Goal: Navigation & Orientation: Find specific page/section

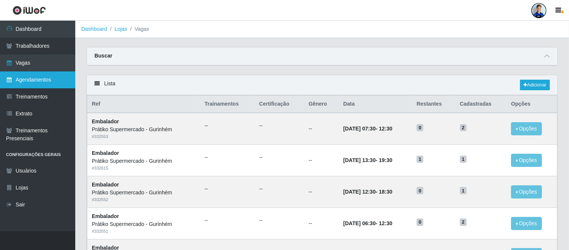
click at [32, 81] on link "Agendamentos" at bounding box center [37, 79] width 75 height 17
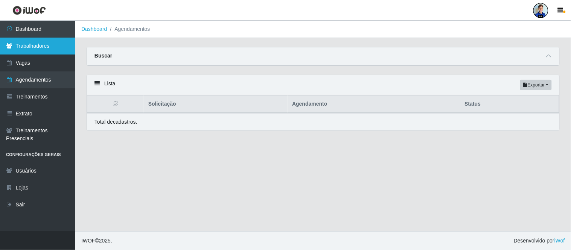
click at [33, 49] on link "Trabalhadores" at bounding box center [37, 46] width 75 height 17
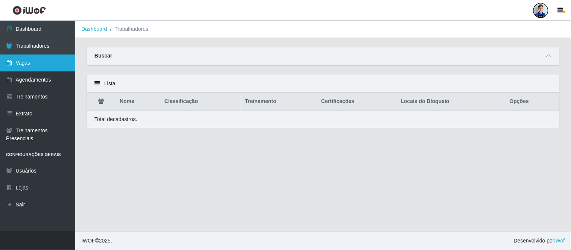
click at [33, 58] on link "Vagas" at bounding box center [37, 63] width 75 height 17
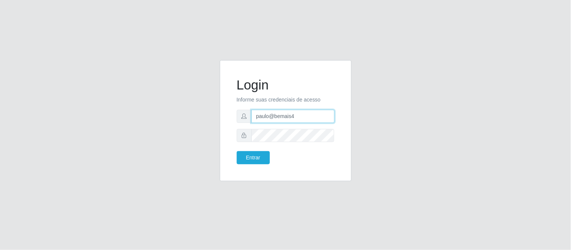
drag, startPoint x: 296, startPoint y: 119, endPoint x: 233, endPoint y: 125, distance: 63.1
click at [233, 125] on div "Login Informe suas credenciais de acesso paulo@bemais4 Entrar" at bounding box center [285, 121] width 113 height 102
type input "juliomarques@carone"
click at [237, 151] on button "Entrar" at bounding box center [253, 157] width 33 height 13
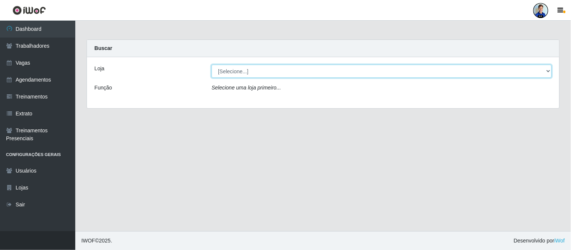
click at [235, 77] on select "[Selecione...] [GEOGRAPHIC_DATA] - [GEOGRAPHIC_DATA] [GEOGRAPHIC_DATA] - [GEOGR…" at bounding box center [381, 71] width 340 height 13
select select "509"
click at [211, 65] on select "[Selecione...] Carone - Itapoa Carone - Praia da Costa Sempre Tem - Jardim Camb…" at bounding box center [381, 71] width 340 height 13
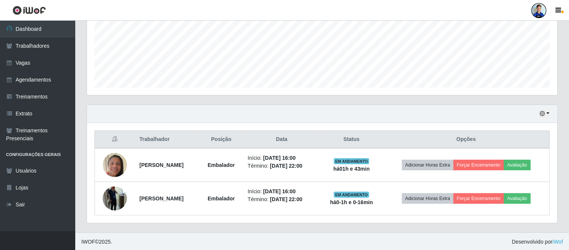
scroll to position [182, 0]
